Goal: Information Seeking & Learning: Learn about a topic

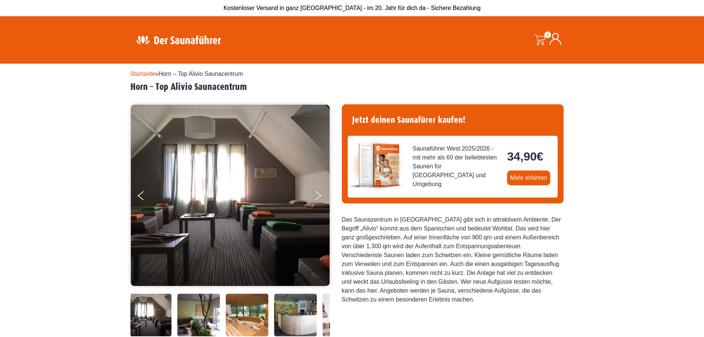
click at [319, 197] on icon "Next" at bounding box center [318, 197] width 6 height 5
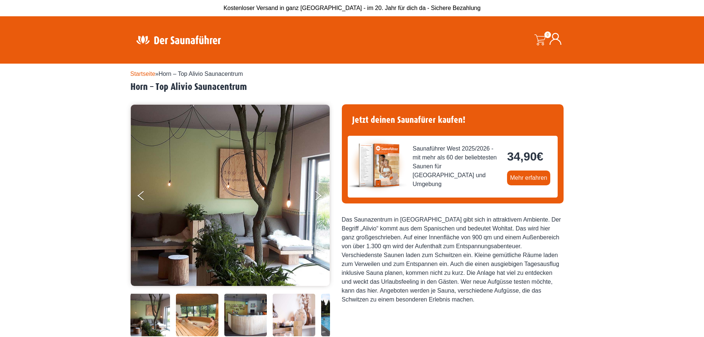
click at [319, 197] on icon "Next" at bounding box center [318, 197] width 6 height 5
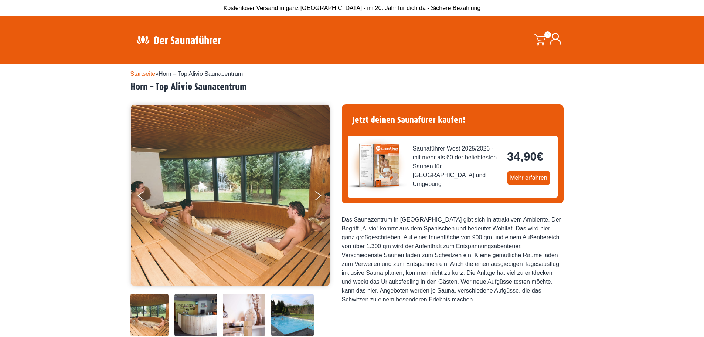
click at [319, 197] on icon "Next" at bounding box center [318, 197] width 6 height 5
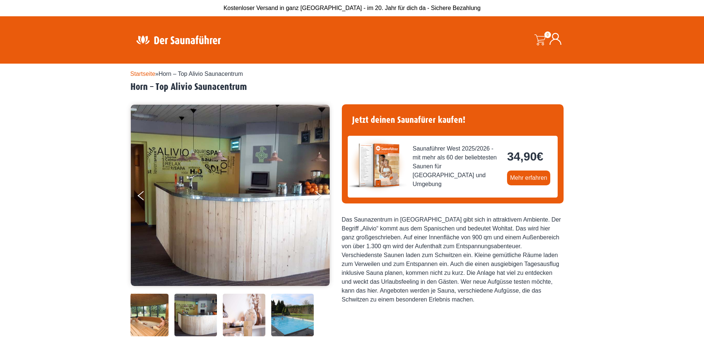
click at [319, 197] on icon "Next" at bounding box center [318, 197] width 6 height 5
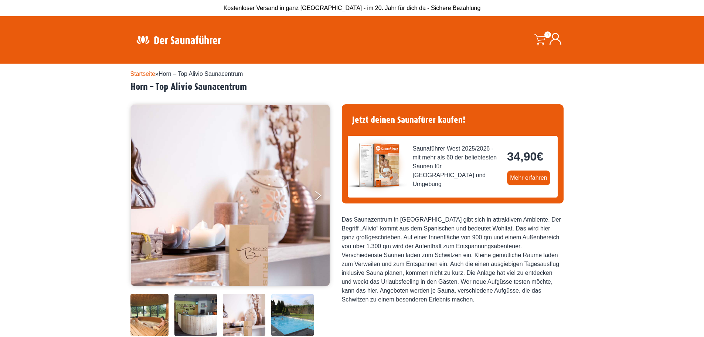
click at [319, 197] on icon "Next" at bounding box center [318, 197] width 6 height 5
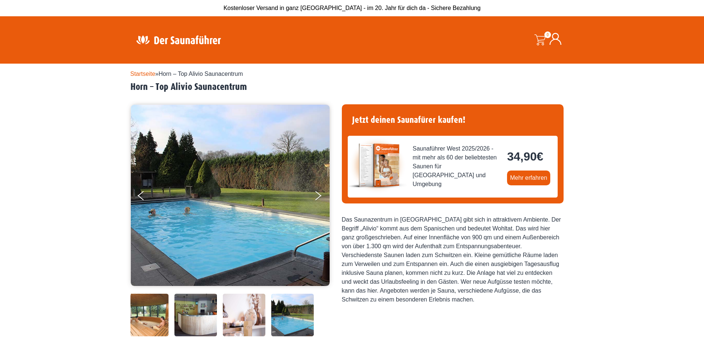
click at [319, 197] on icon "Next" at bounding box center [318, 197] width 6 height 5
click at [319, 193] on button "Next" at bounding box center [323, 197] width 18 height 18
click at [317, 196] on button "Next" at bounding box center [323, 197] width 18 height 18
click at [139, 194] on button "Previous" at bounding box center [147, 197] width 18 height 18
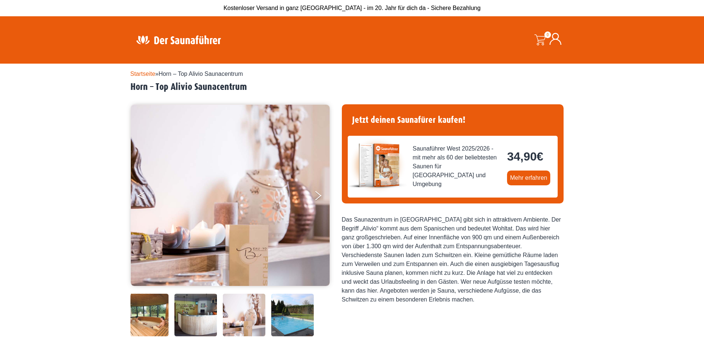
click at [139, 194] on button "Previous" at bounding box center [147, 197] width 18 height 18
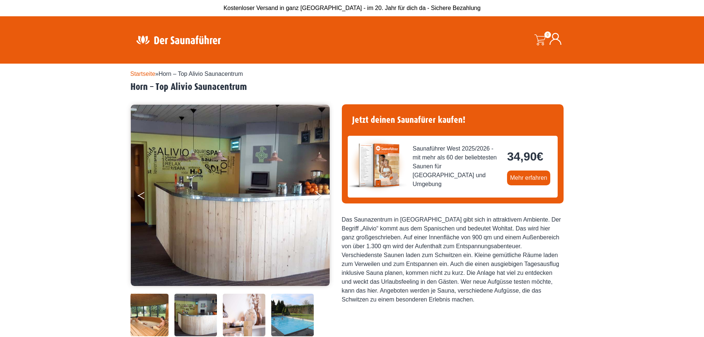
click at [139, 194] on button "Previous" at bounding box center [147, 197] width 18 height 18
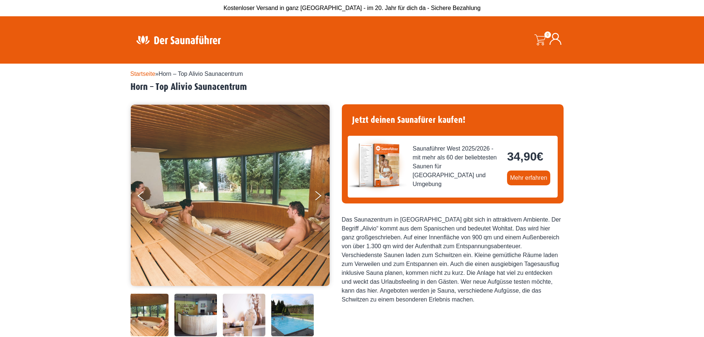
click at [256, 194] on img at bounding box center [230, 195] width 199 height 181
click at [233, 196] on img at bounding box center [230, 195] width 199 height 181
click at [139, 201] on button "Previous" at bounding box center [147, 197] width 18 height 18
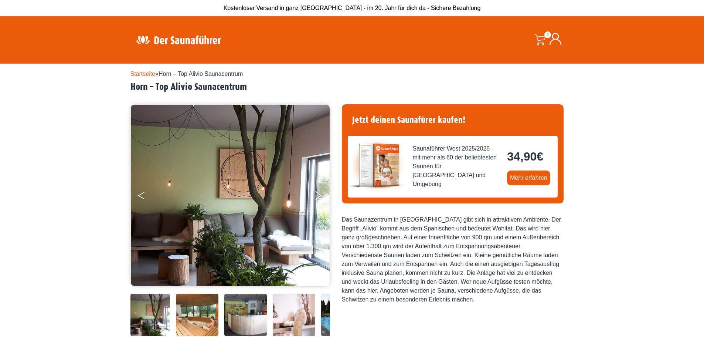
click at [139, 201] on button "Previous" at bounding box center [147, 197] width 18 height 18
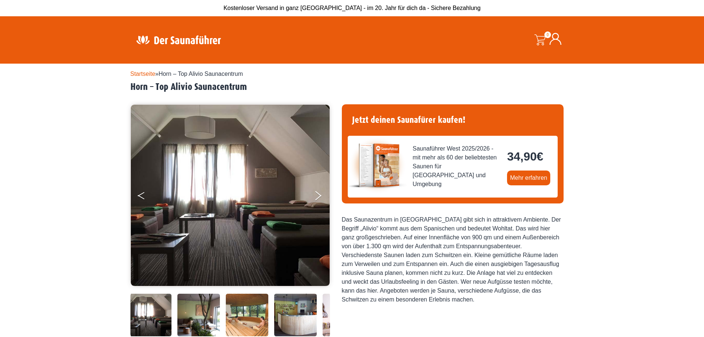
click at [139, 201] on button "Previous" at bounding box center [147, 197] width 18 height 18
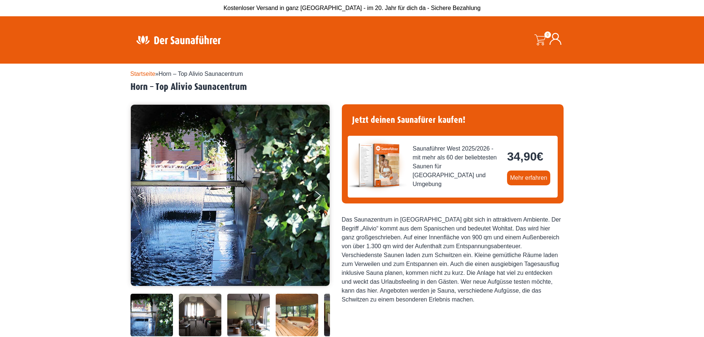
click at [139, 201] on button "Previous" at bounding box center [147, 197] width 18 height 18
click at [139, 197] on button "Previous" at bounding box center [147, 197] width 18 height 18
click at [144, 320] on img at bounding box center [151, 314] width 42 height 42
click at [196, 314] on img at bounding box center [200, 314] width 42 height 42
click at [304, 319] on img at bounding box center [297, 314] width 42 height 42
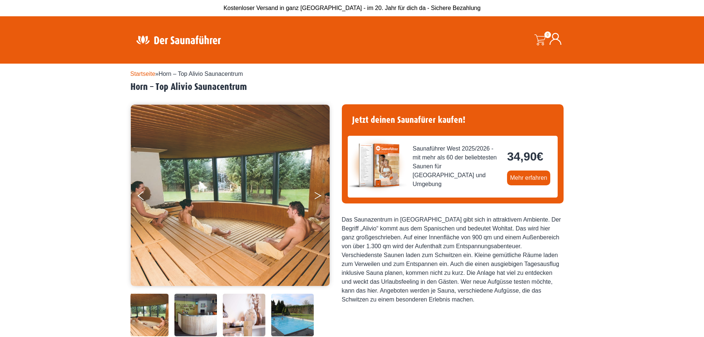
click at [317, 191] on button "Next" at bounding box center [323, 197] width 18 height 18
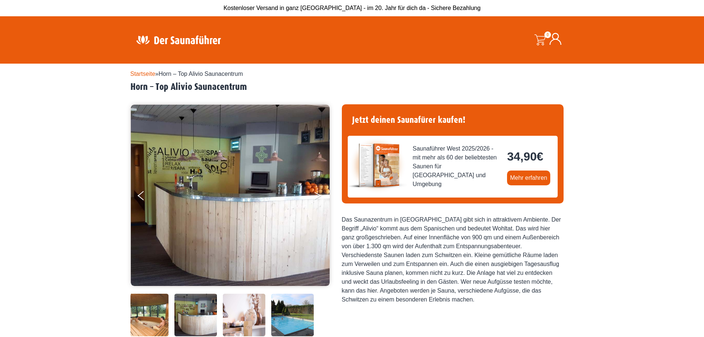
click at [317, 191] on button "Next" at bounding box center [323, 197] width 18 height 18
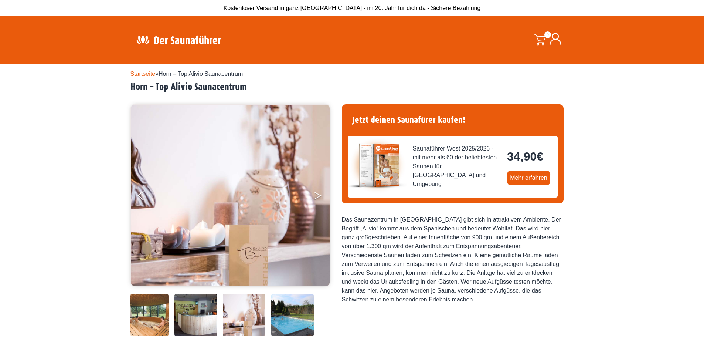
click at [317, 191] on button "Next" at bounding box center [323, 197] width 18 height 18
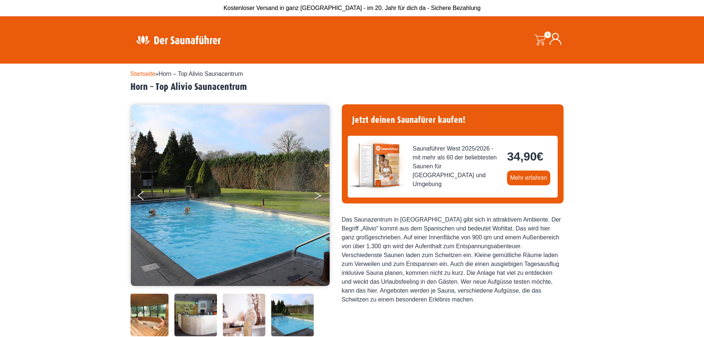
click at [317, 191] on button "Next" at bounding box center [323, 197] width 18 height 18
click at [317, 192] on button "Next" at bounding box center [323, 197] width 18 height 18
click at [318, 194] on icon "Next" at bounding box center [317, 194] width 7 height 4
click at [258, 310] on img at bounding box center [244, 314] width 42 height 42
